Goal: Register for event/course

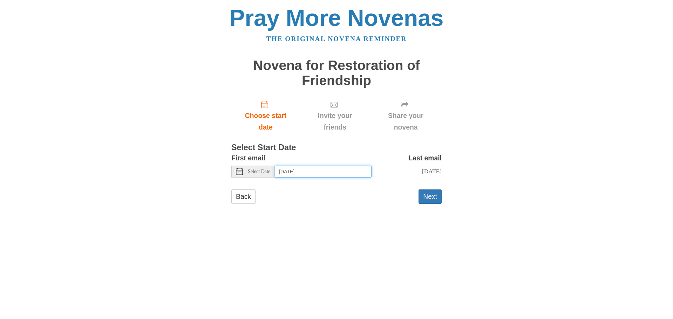
click at [285, 171] on input "Saturday, August 30th" at bounding box center [323, 172] width 97 height 12
click at [425, 204] on button "Next" at bounding box center [429, 197] width 23 height 14
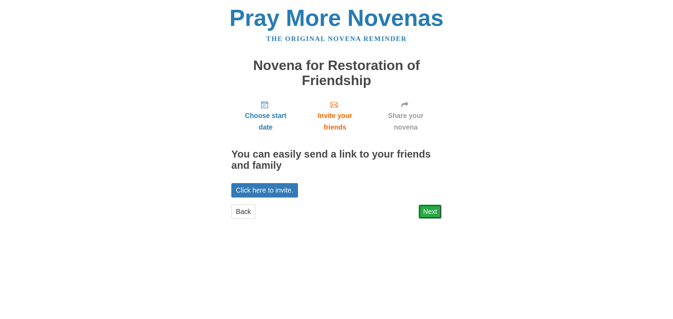
click at [427, 212] on link "Next" at bounding box center [429, 212] width 23 height 14
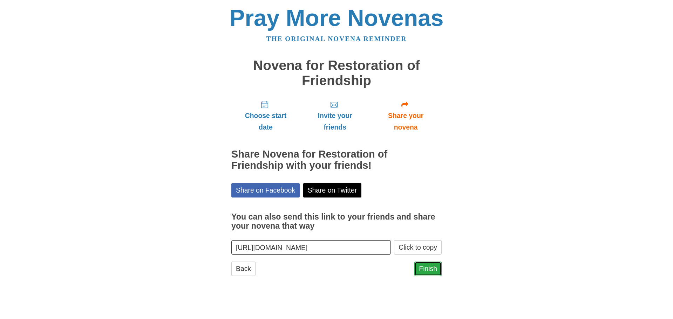
click at [429, 272] on link "Finish" at bounding box center [427, 269] width 27 height 14
